Goal: Information Seeking & Learning: Check status

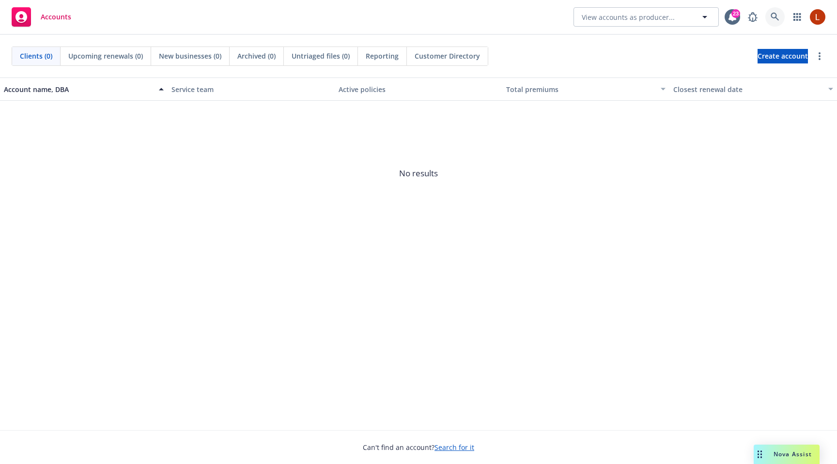
click at [770, 21] on link at bounding box center [774, 16] width 19 height 19
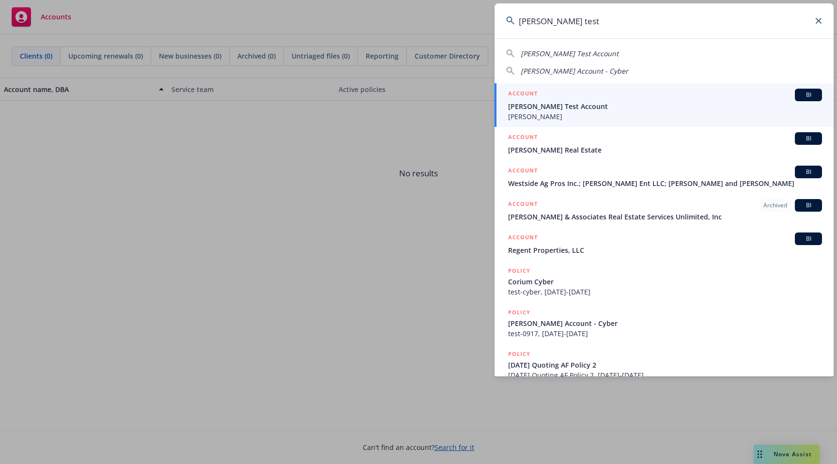
type input "linda test"
click at [562, 109] on span "[PERSON_NAME] Test Account" at bounding box center [665, 106] width 314 height 10
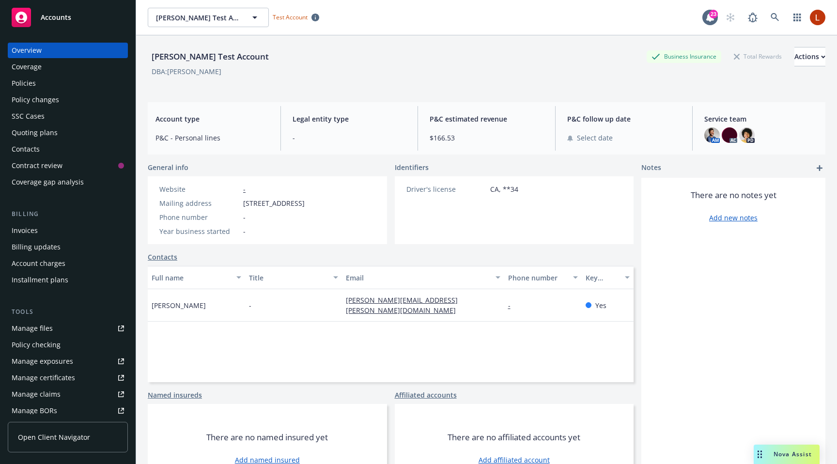
click at [23, 69] on div "Coverage" at bounding box center [27, 67] width 30 height 16
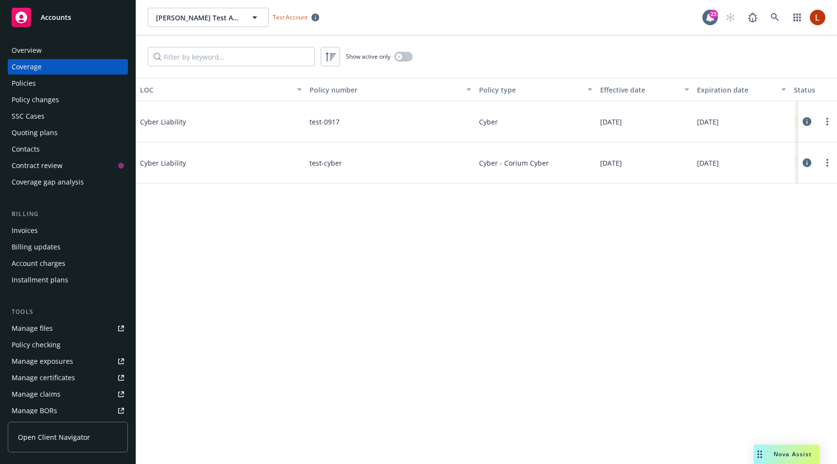
click at [805, 123] on icon at bounding box center [807, 121] width 9 height 9
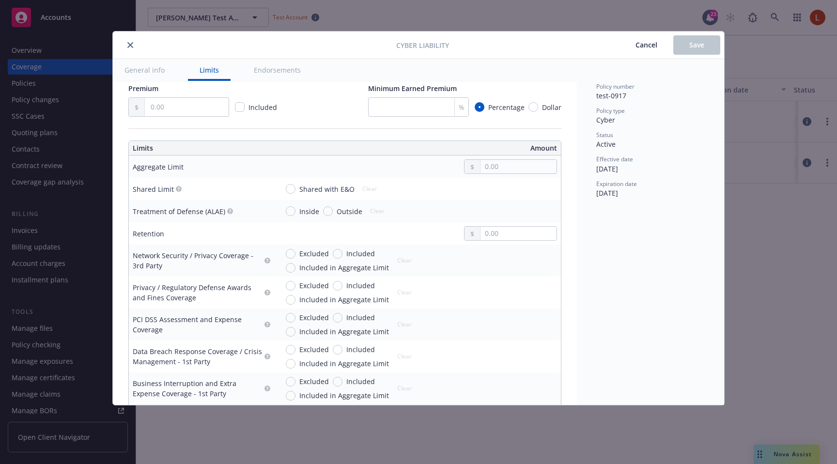
scroll to position [222, 0]
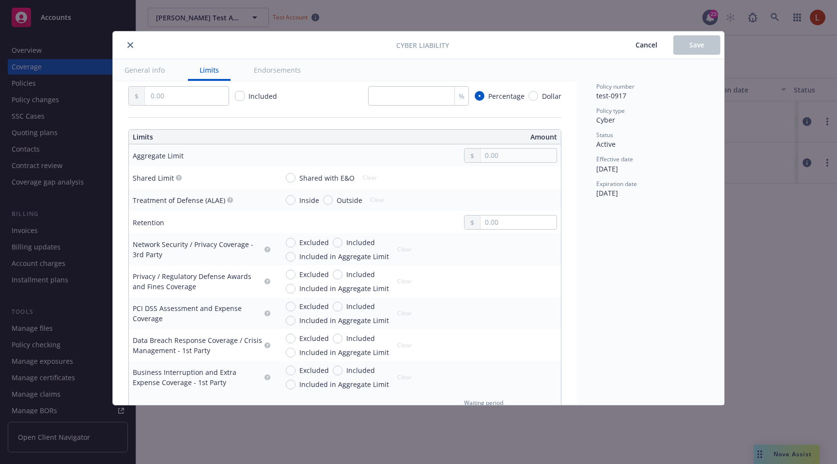
click at [512, 229] on div at bounding box center [510, 222] width 93 height 15
click at [512, 225] on input "text" at bounding box center [519, 223] width 76 height 14
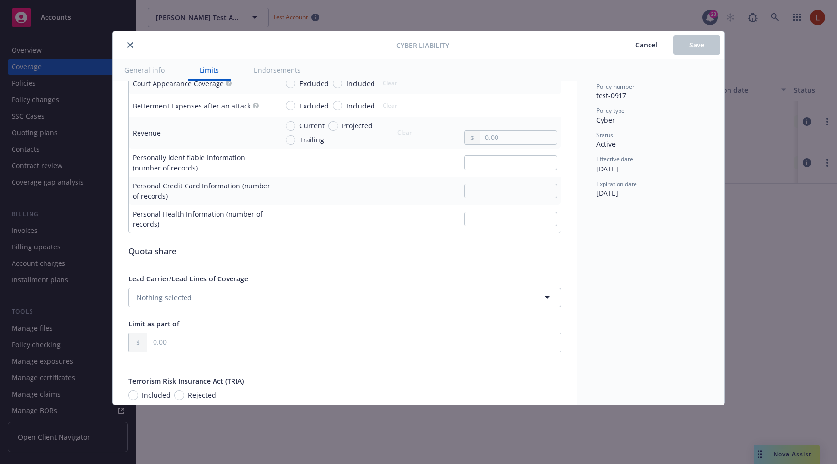
scroll to position [1584, 0]
click at [133, 49] on button "close" at bounding box center [131, 45] width 12 height 12
